Goal: Task Accomplishment & Management: Use online tool/utility

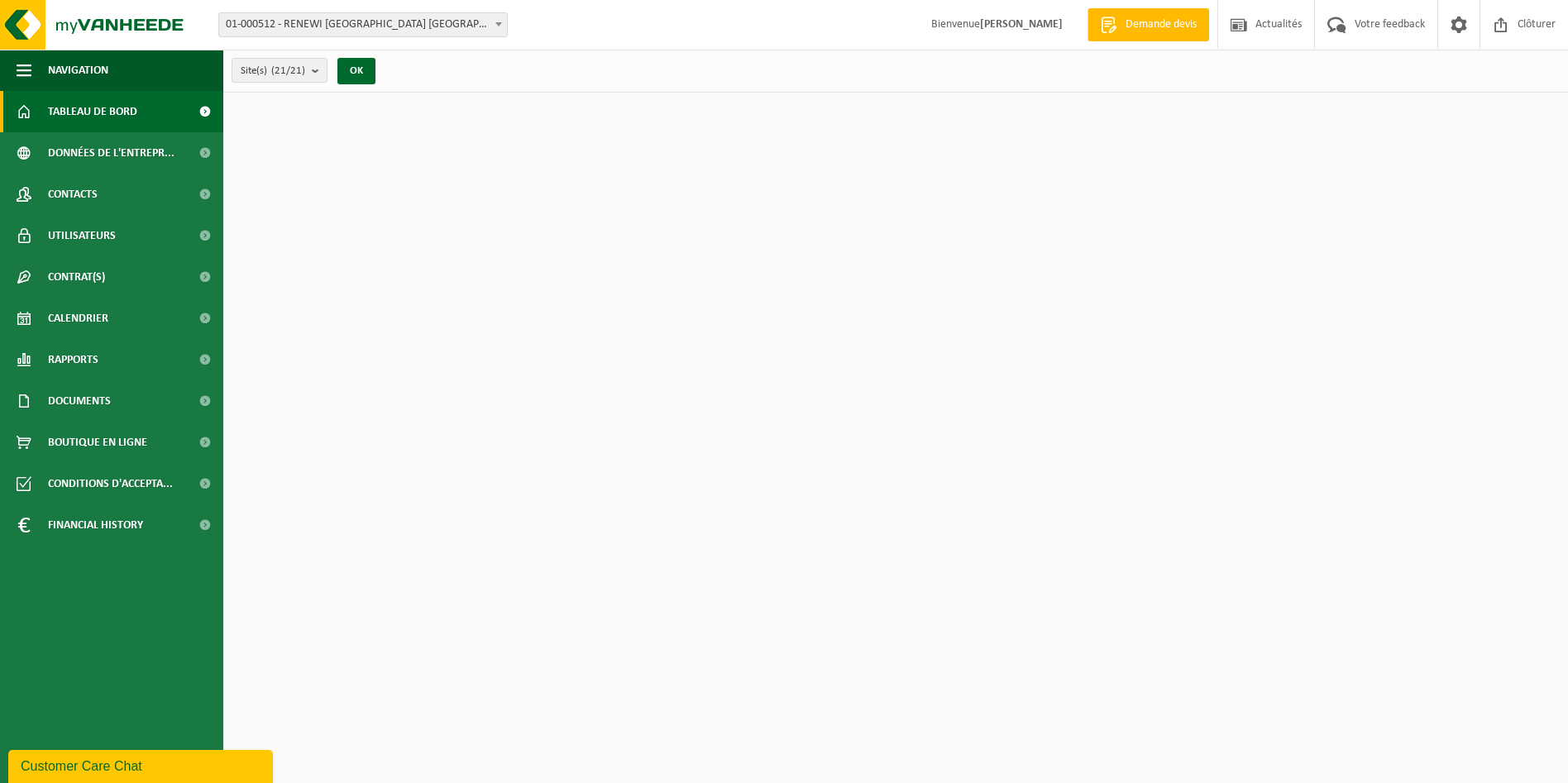
click at [359, 31] on span "01-000512 - RENEWI [GEOGRAPHIC_DATA] [GEOGRAPHIC_DATA] - [GEOGRAPHIC_DATA]" at bounding box center [363, 25] width 288 height 23
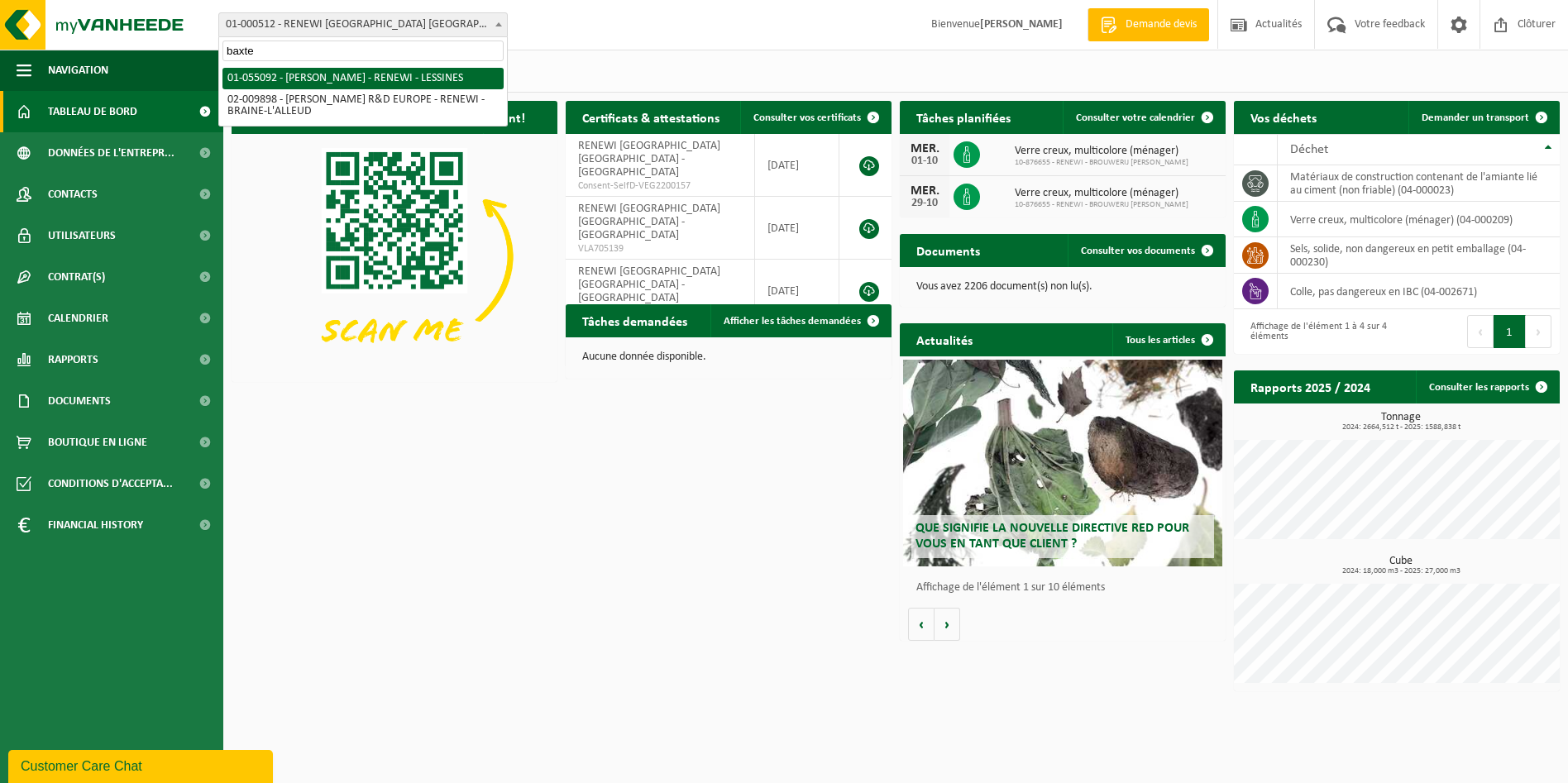
type input "baxte"
select select "8857"
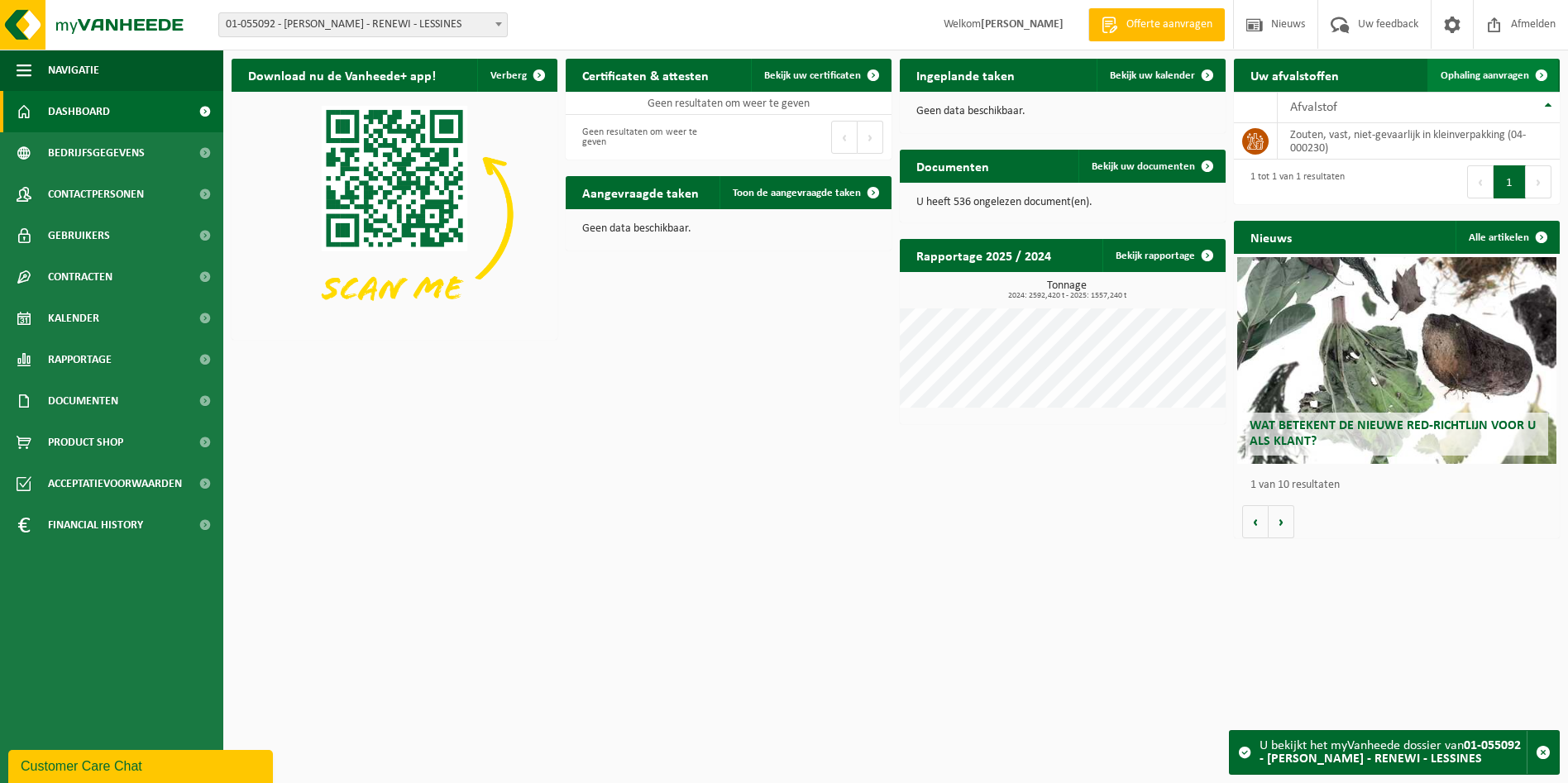
click at [1499, 71] on span "Ophaling aanvragen" at bounding box center [1485, 76] width 89 height 11
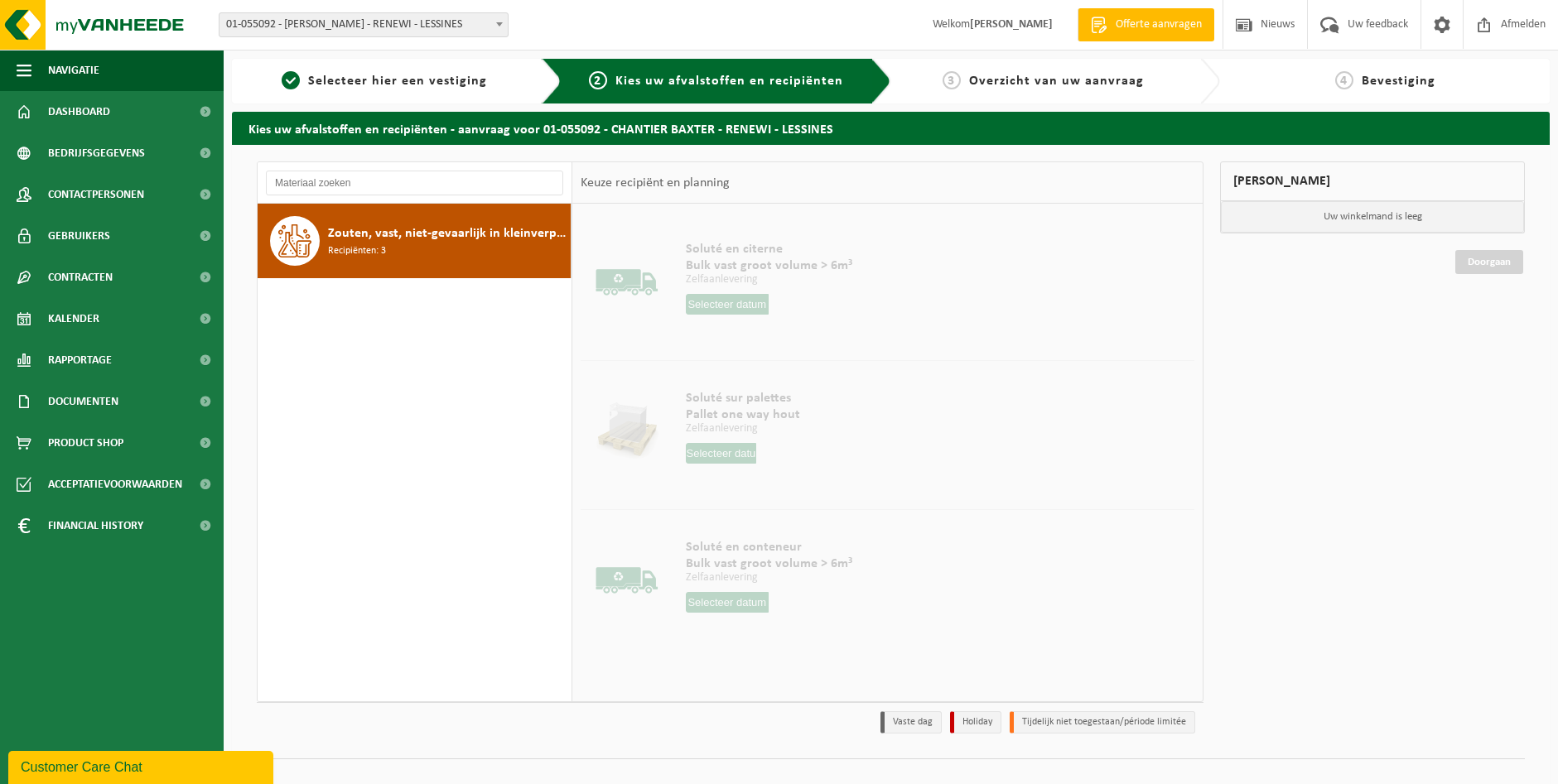
click at [416, 229] on span "Zouten, vast, niet-gevaarlijk in kleinverpakking" at bounding box center [447, 233] width 239 height 20
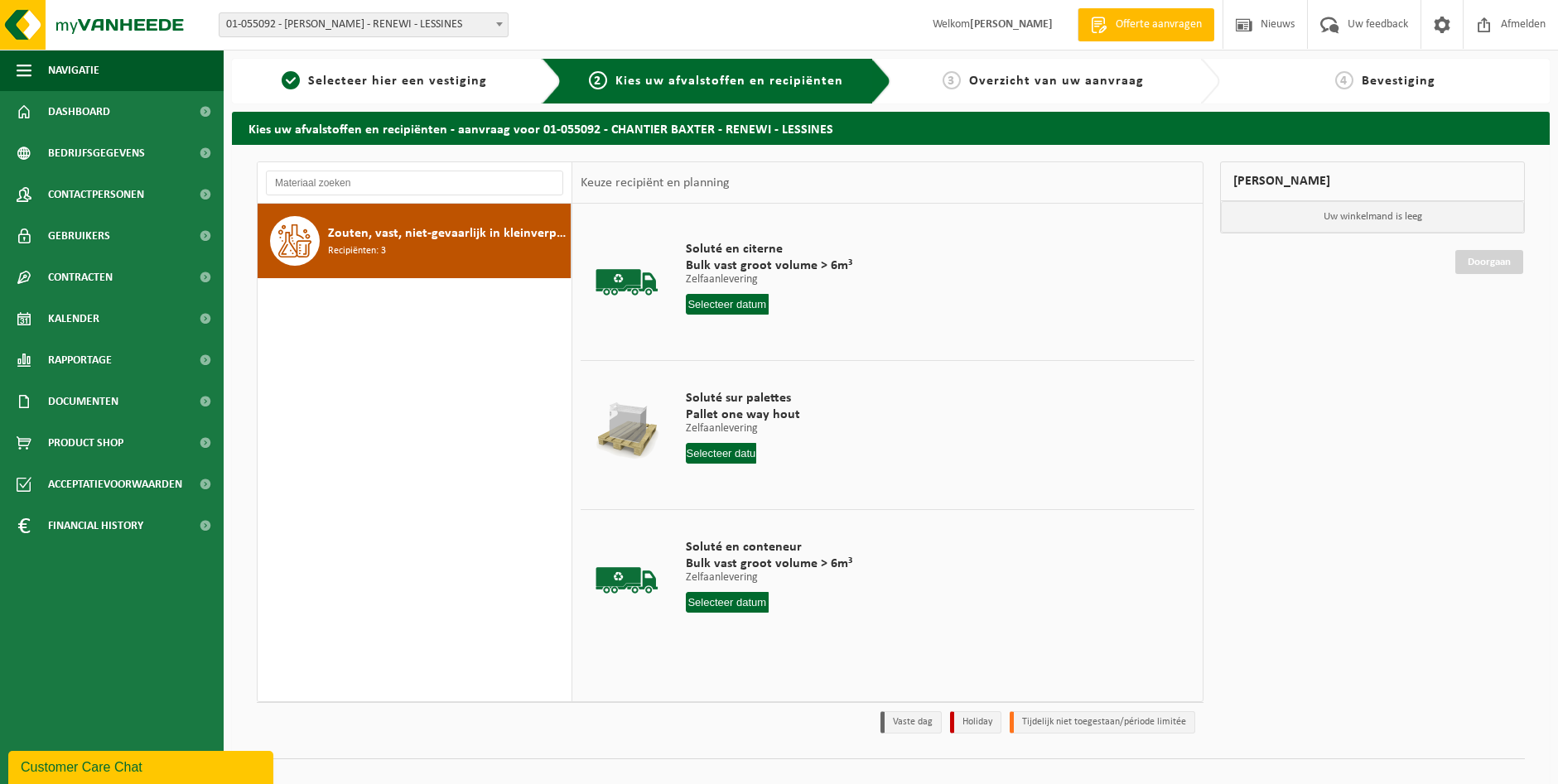
click at [750, 607] on input "text" at bounding box center [728, 602] width 84 height 20
click at [694, 731] on div "8" at bounding box center [701, 723] width 29 height 26
type input "Van 2025-09-08"
type input "2025-09-08"
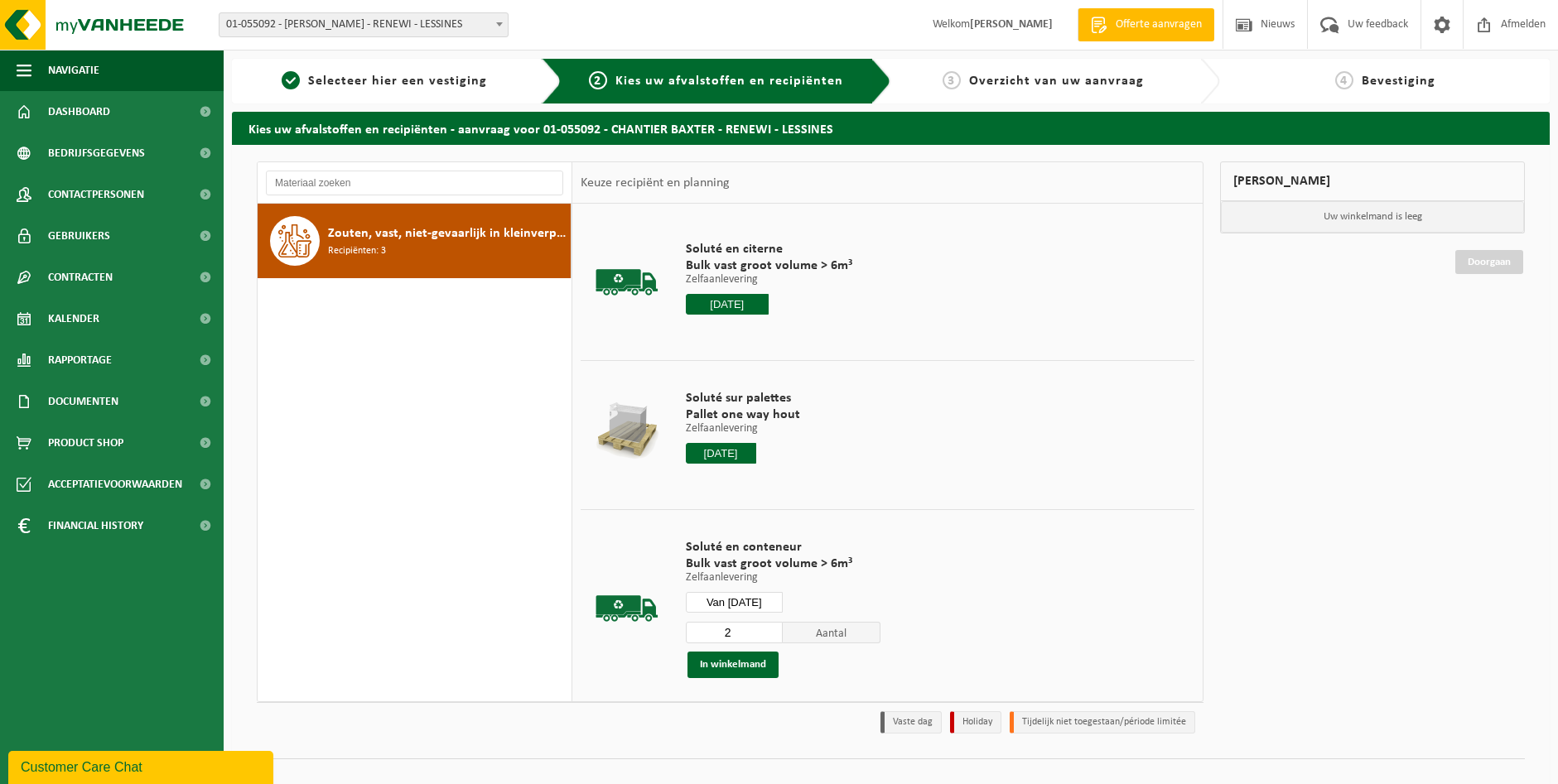
type input "2"
click at [772, 630] on input "2" at bounding box center [735, 632] width 98 height 21
click at [743, 665] on button "In winkelmand" at bounding box center [733, 665] width 91 height 26
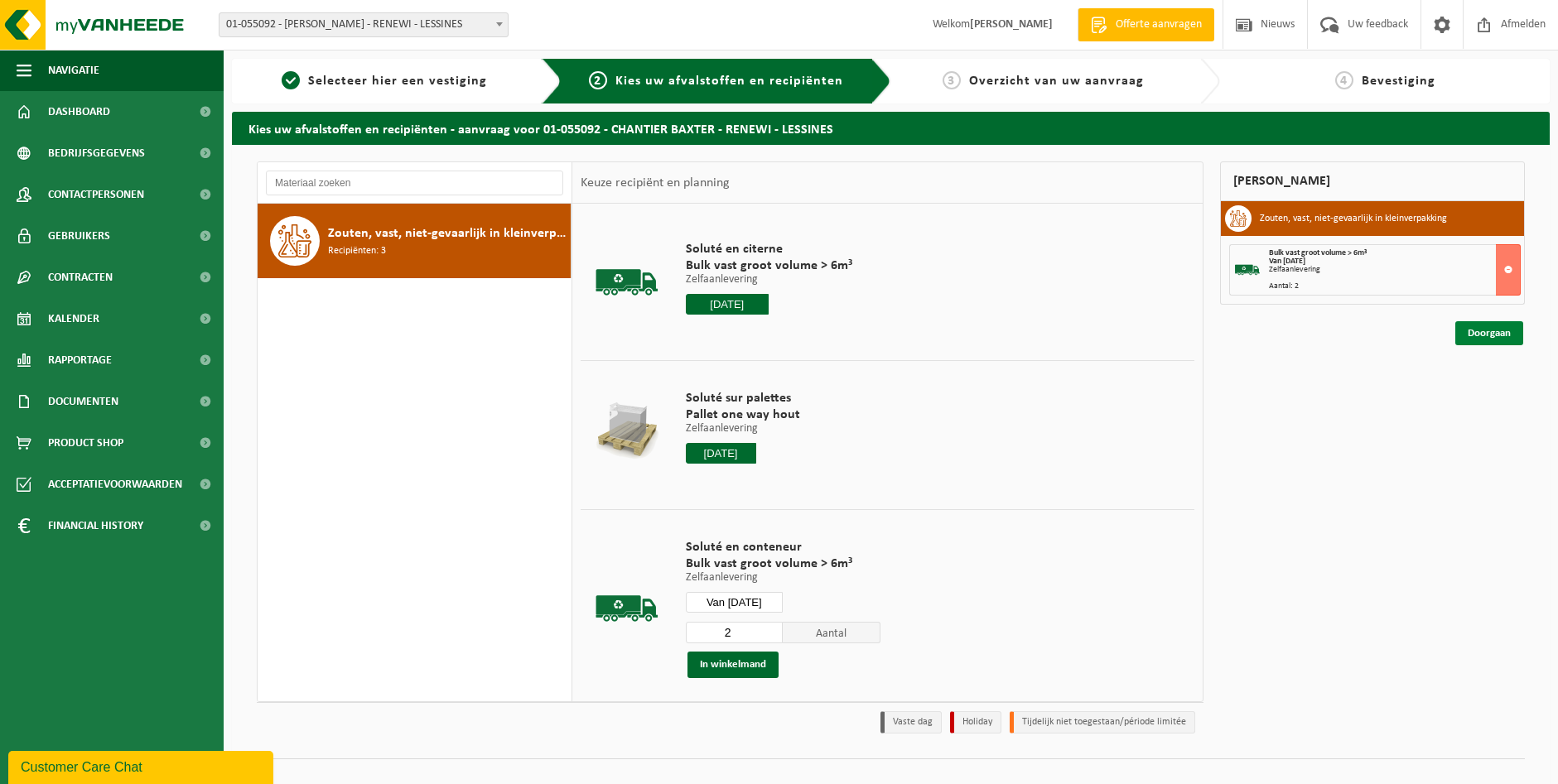
click at [1484, 337] on link "Doorgaan" at bounding box center [1490, 334] width 68 height 24
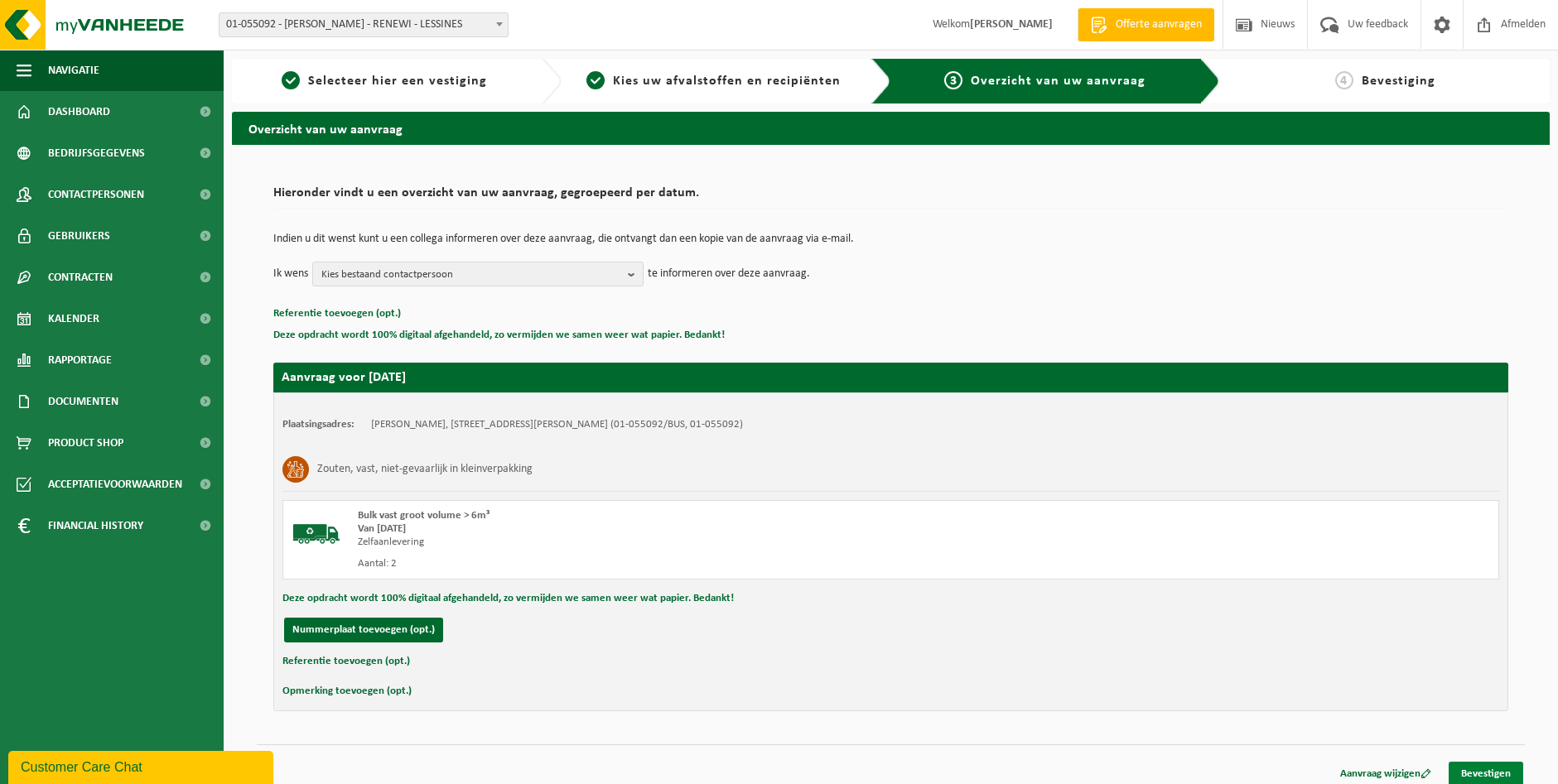
click at [1467, 771] on link "Bevestigen" at bounding box center [1485, 774] width 74 height 24
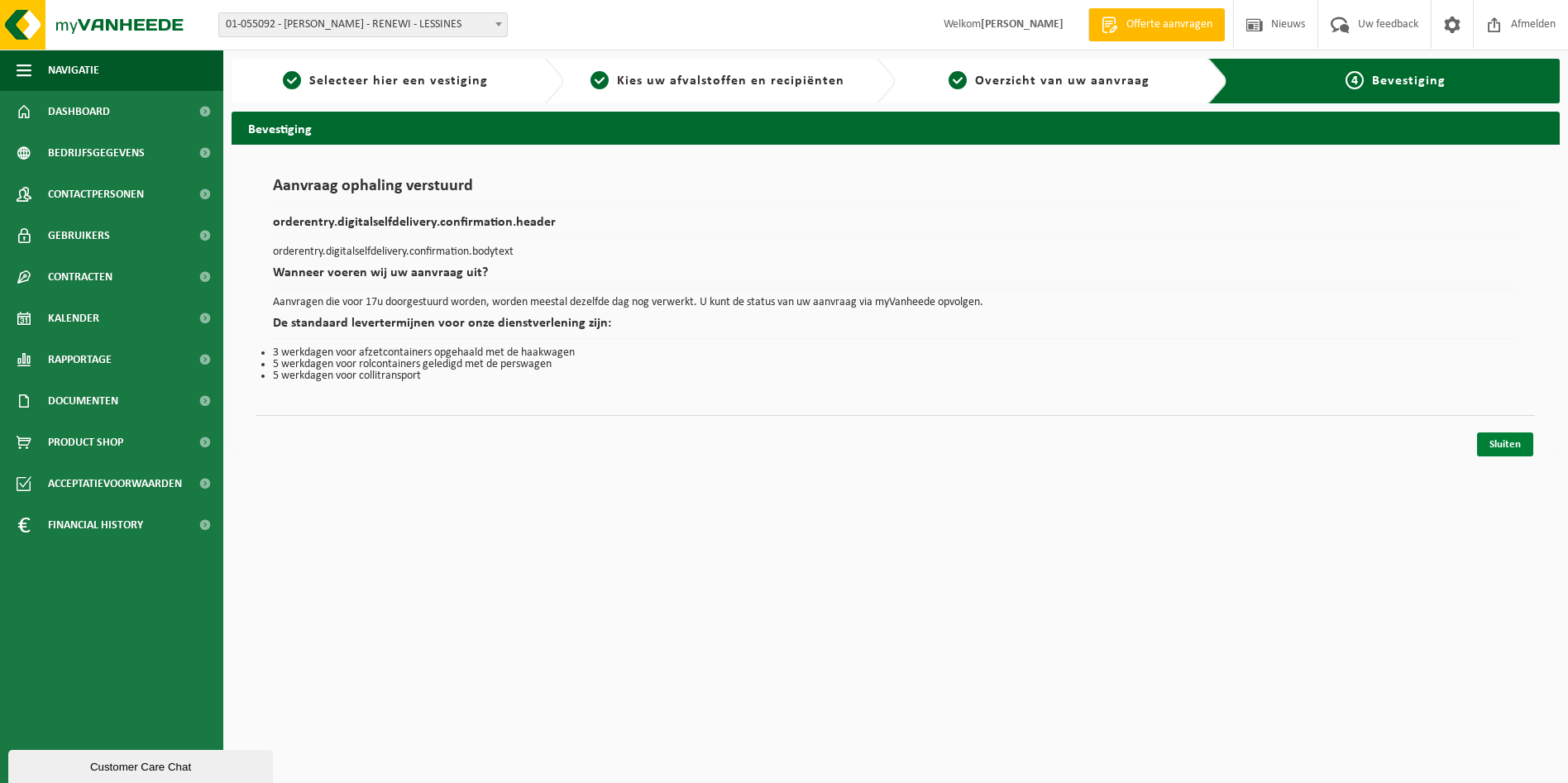
click at [1527, 447] on link "Sluiten" at bounding box center [1506, 445] width 56 height 24
